Goal: Transaction & Acquisition: Download file/media

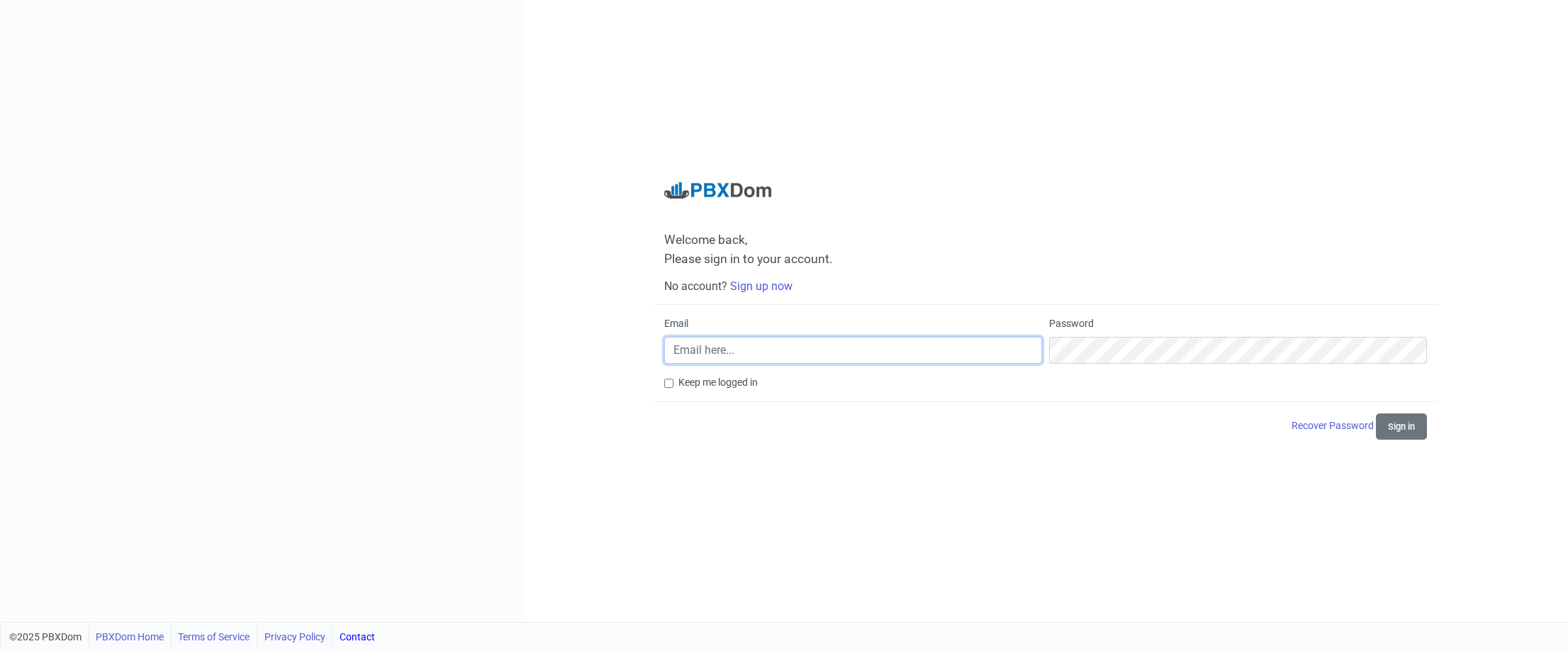
click at [897, 355] on input "Email" at bounding box center [852, 350] width 378 height 27
type input "[EMAIL_ADDRESS][DOMAIN_NAME]"
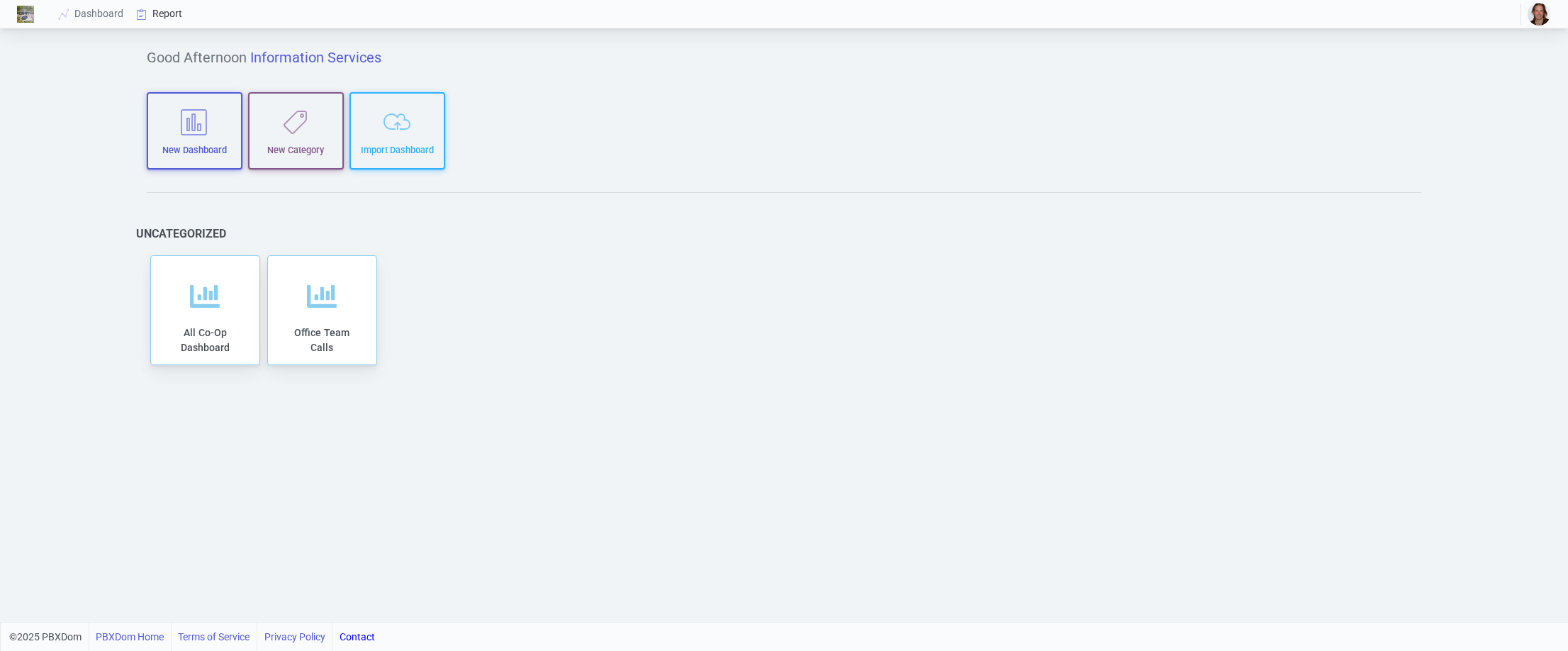
click at [163, 11] on link "Report" at bounding box center [159, 14] width 59 height 27
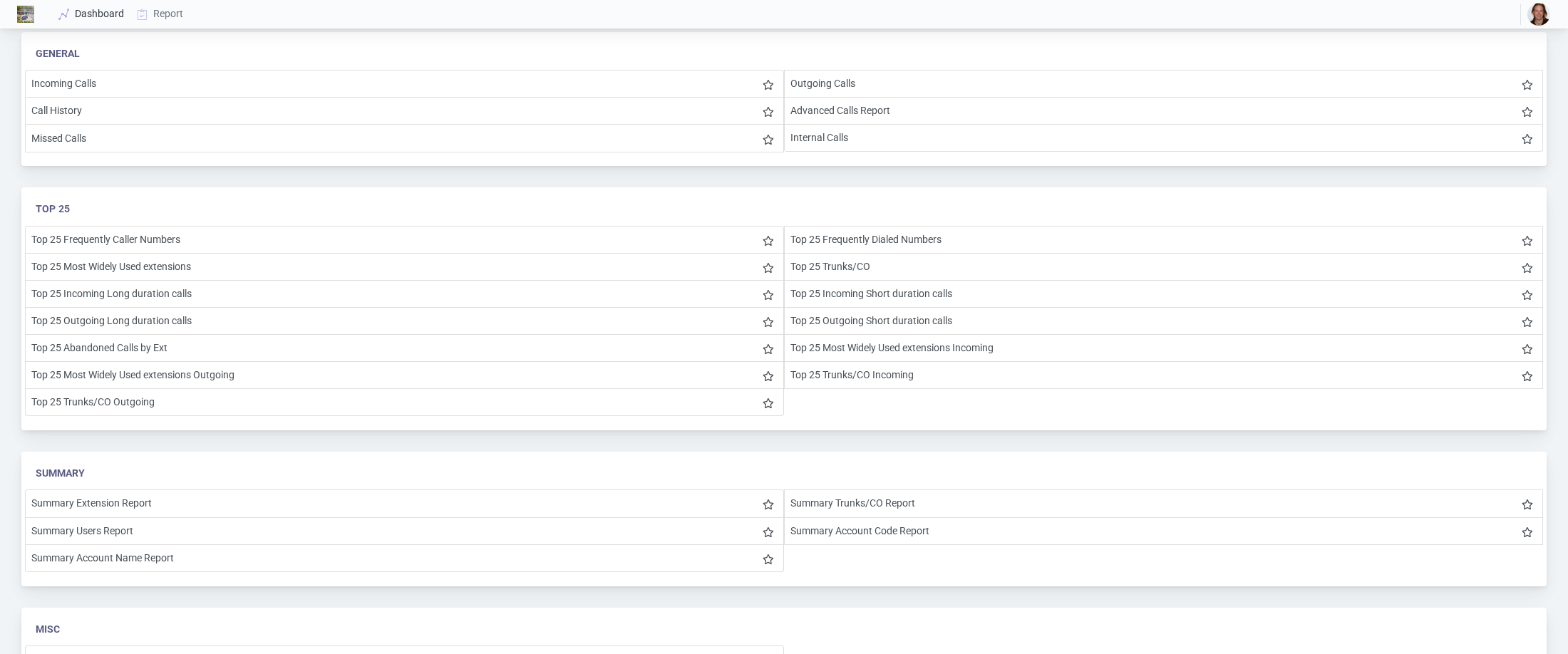
click at [108, 14] on link "Dashboard" at bounding box center [92, 14] width 78 height 27
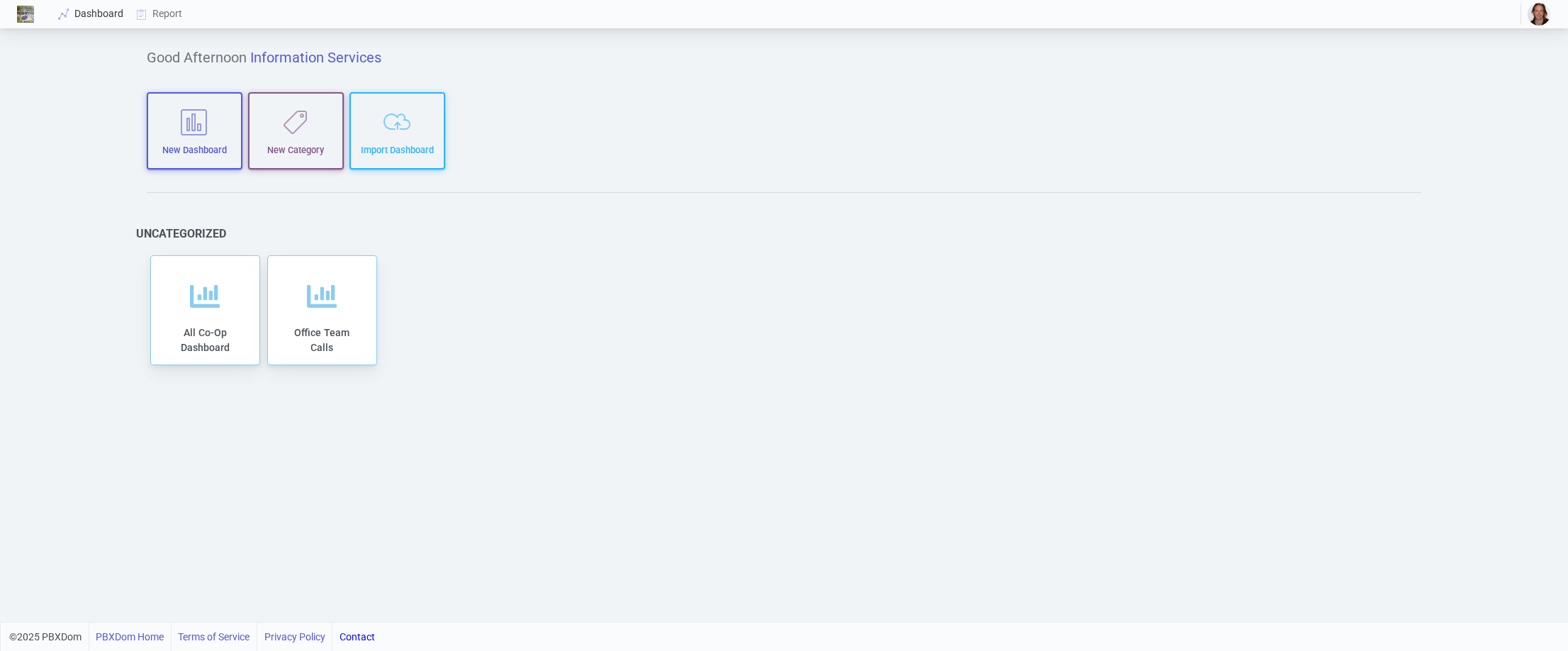
click at [64, 12] on icon at bounding box center [64, 14] width 22 height 12
click at [22, 12] on img at bounding box center [25, 14] width 17 height 17
click at [1542, 15] on img "button" at bounding box center [1539, 13] width 22 height 22
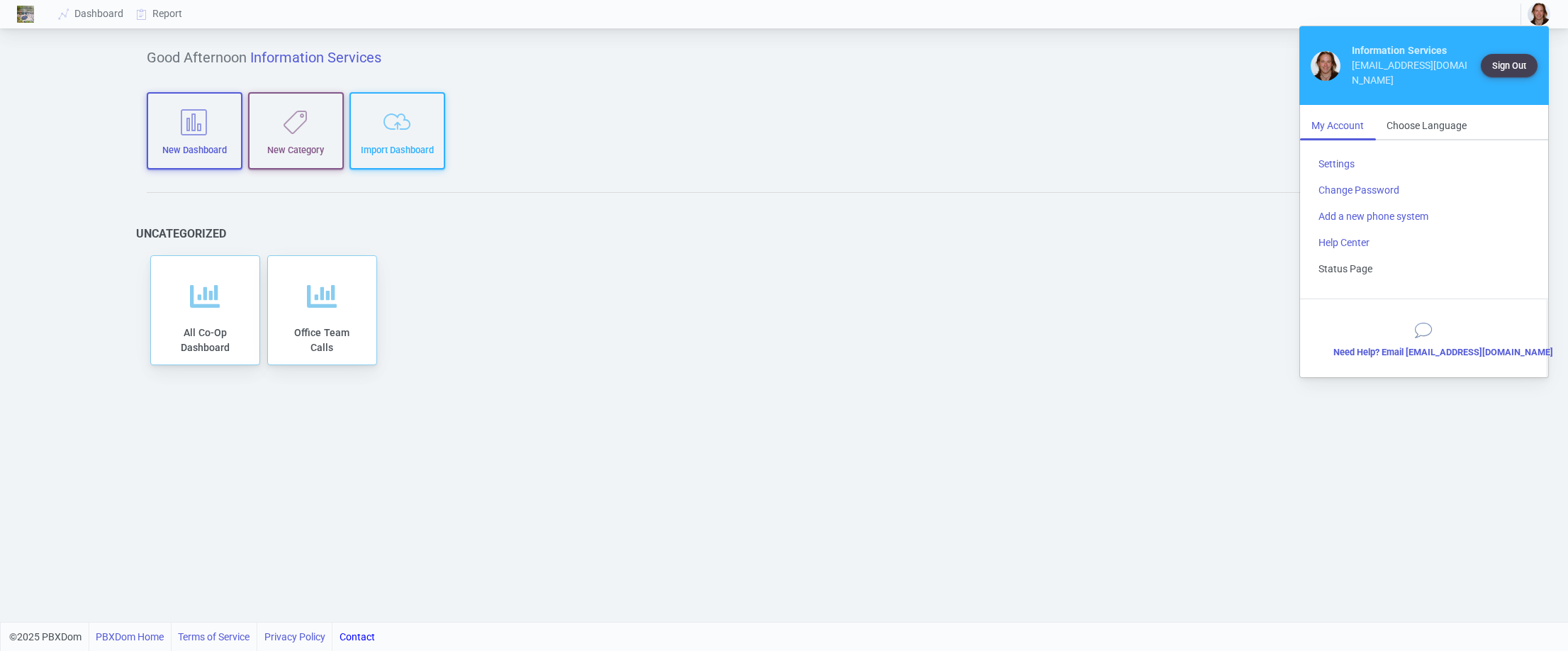
click at [1343, 256] on link "Status Page" at bounding box center [1424, 269] width 234 height 27
click at [1336, 151] on link "Settings" at bounding box center [1424, 164] width 234 height 27
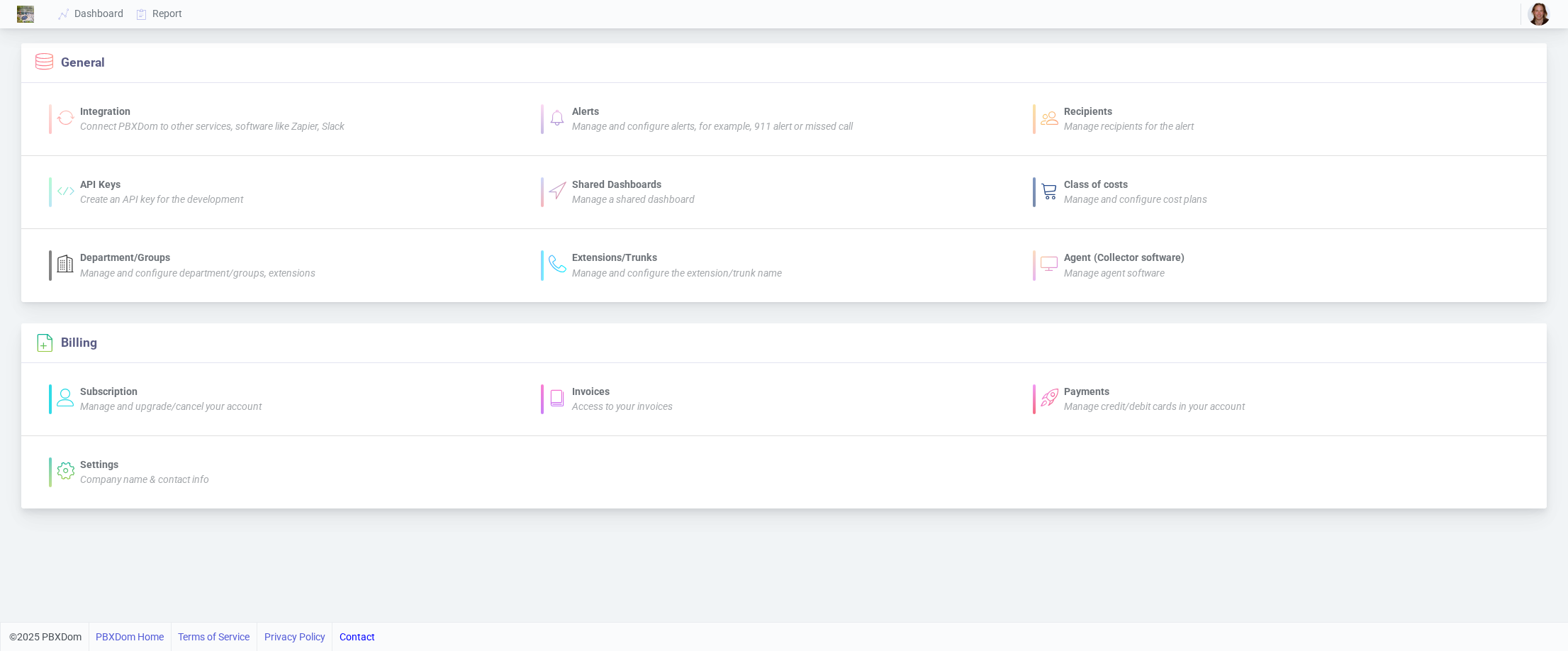
click at [589, 391] on div "Invoices" at bounding box center [622, 392] width 100 height 15
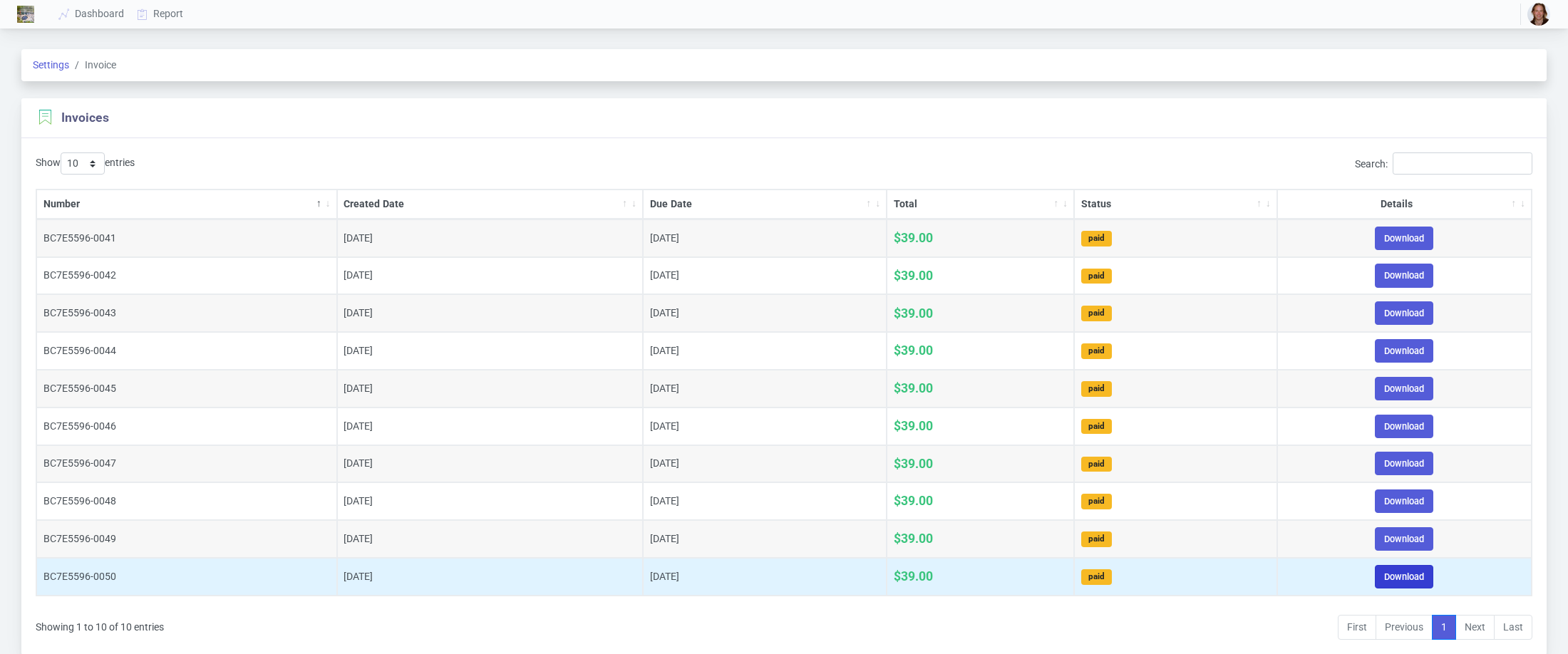
click at [1397, 568] on link "Download" at bounding box center [1404, 576] width 58 height 23
click at [1408, 566] on link "Download" at bounding box center [1404, 576] width 58 height 23
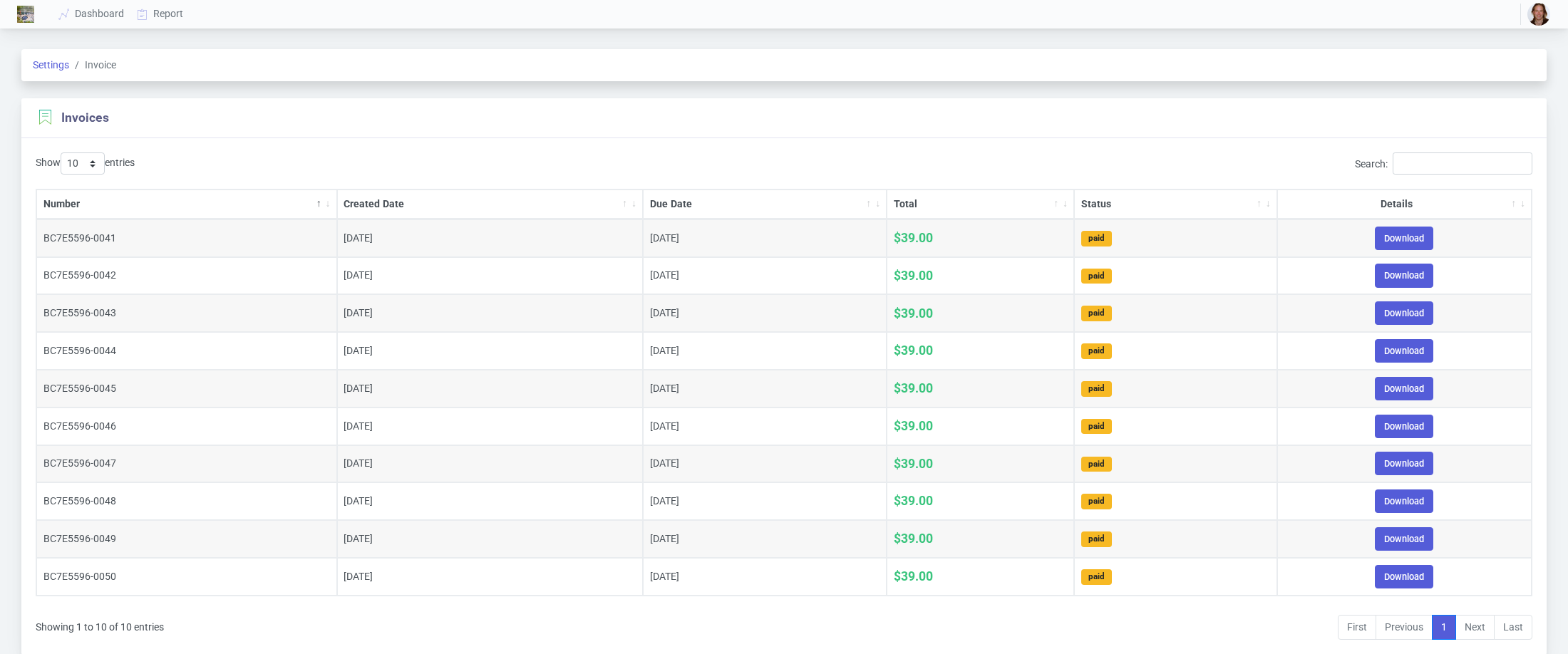
click at [1534, 9] on img "button" at bounding box center [1538, 13] width 23 height 23
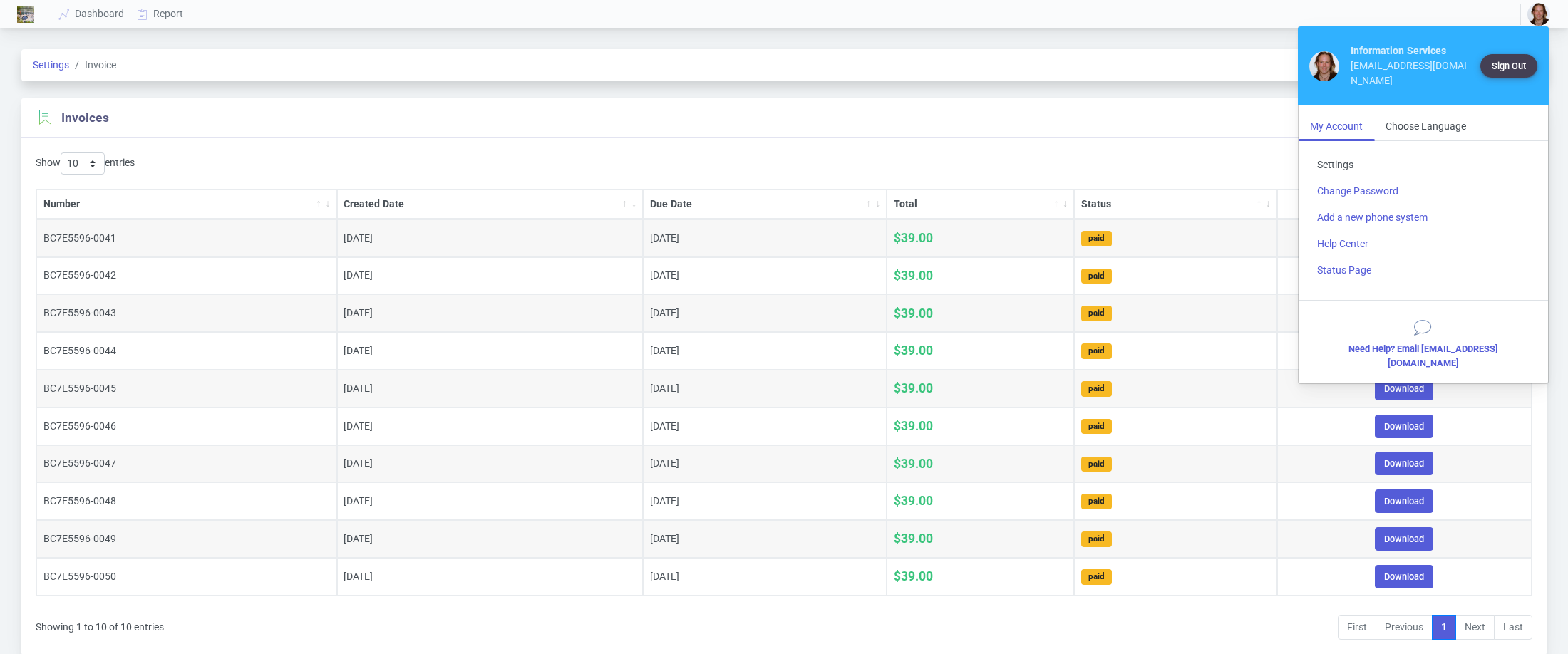
click at [1340, 152] on link "Settings" at bounding box center [1424, 165] width 235 height 27
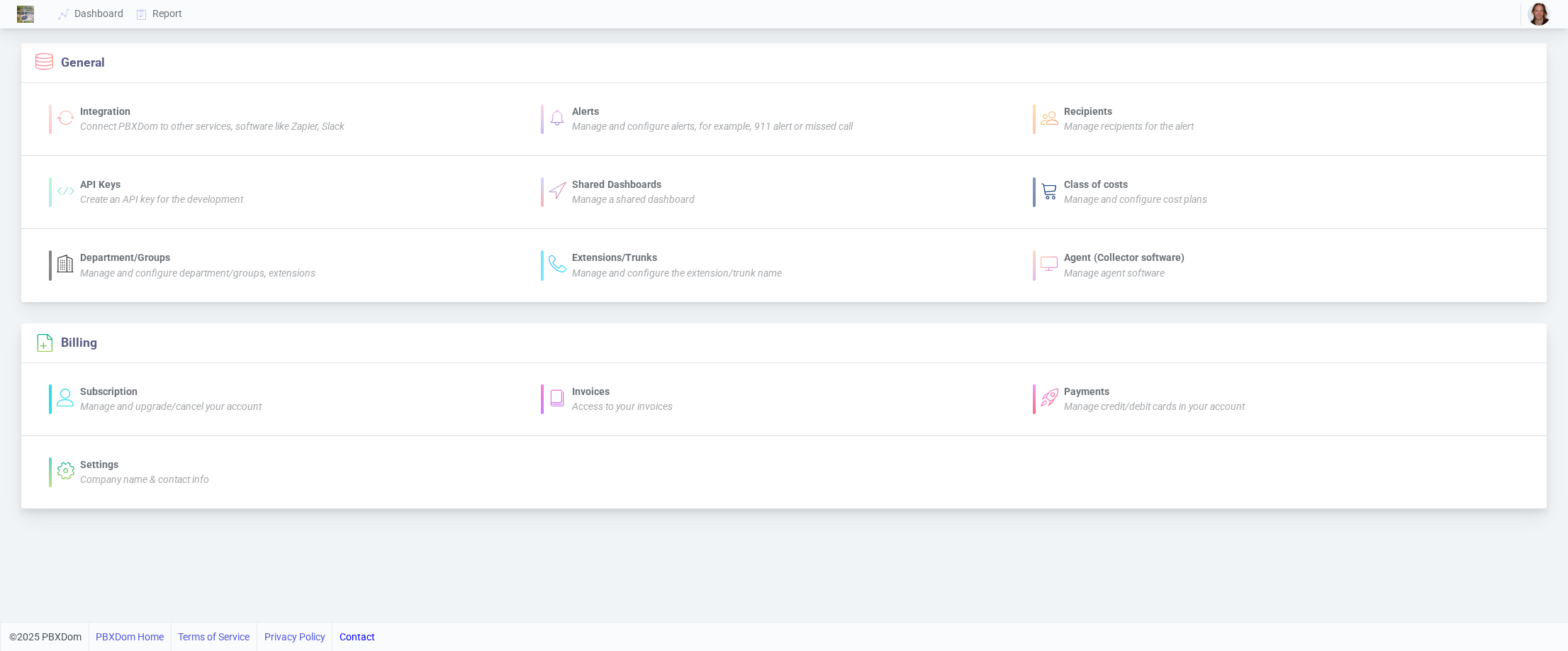
click at [110, 387] on div "Subscription" at bounding box center [171, 392] width 182 height 15
